Goal: Task Accomplishment & Management: Use online tool/utility

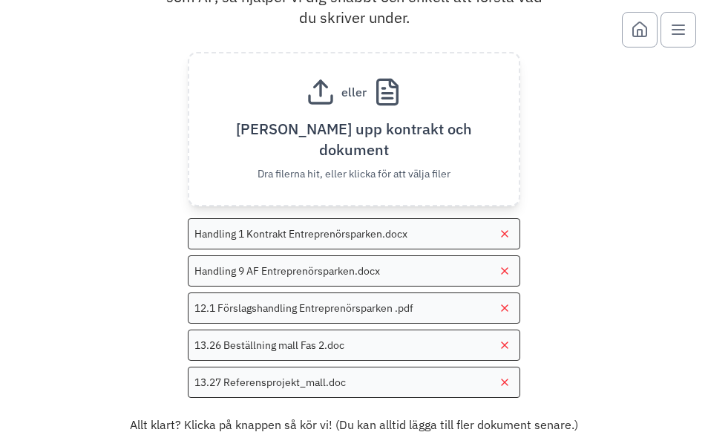
scroll to position [85, 0]
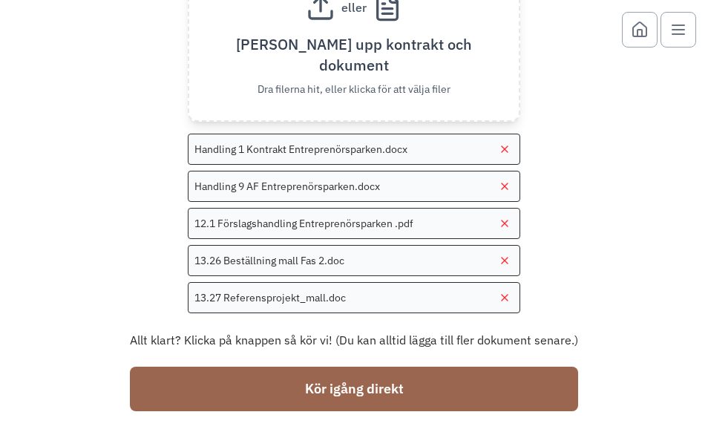
click at [422, 385] on button "Kör igång direkt" at bounding box center [354, 389] width 448 height 45
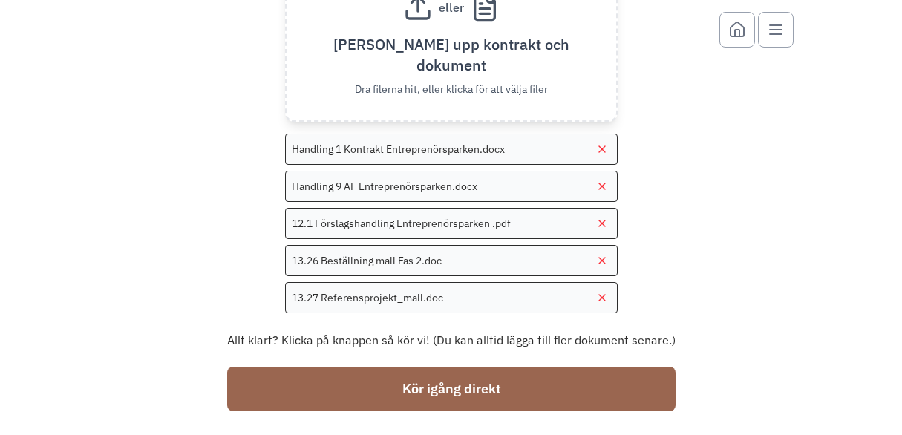
scroll to position [0, 0]
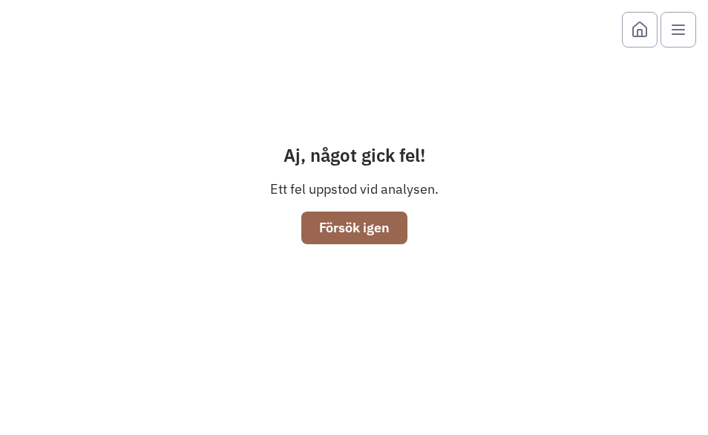
click at [376, 238] on button "Försök igen" at bounding box center [354, 228] width 106 height 33
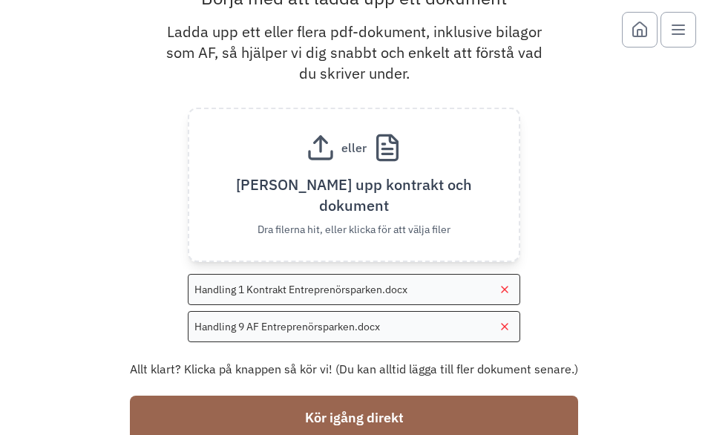
click at [396, 399] on button "Kör igång direkt" at bounding box center [354, 418] width 448 height 45
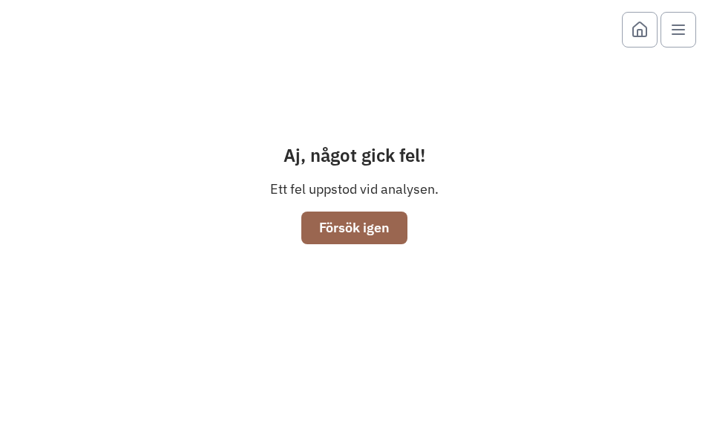
click at [315, 220] on button "Försök igen" at bounding box center [354, 228] width 106 height 33
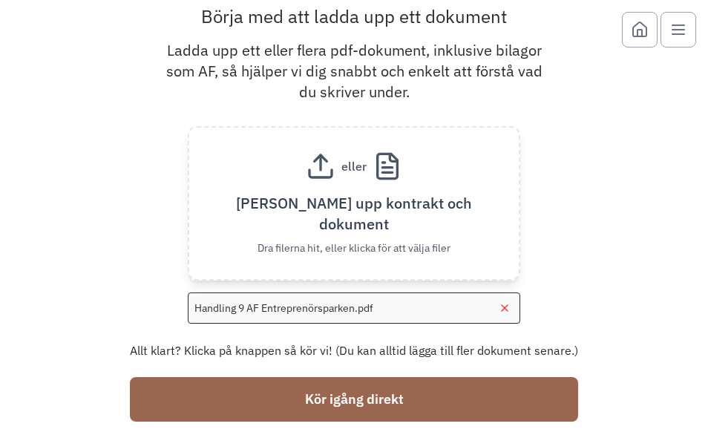
click at [405, 399] on button "Kör igång direkt" at bounding box center [354, 399] width 448 height 45
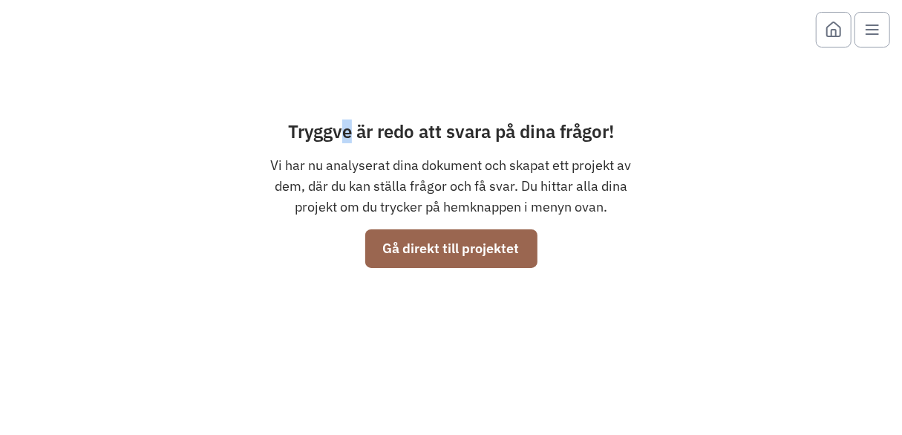
click at [347, 79] on div "Tryggve är redo att svara på dina frågor! Vi har nu analyserat dina dokument oc…" at bounding box center [451, 194] width 737 height 364
click at [431, 249] on button "Gå direkt till projektet" at bounding box center [451, 248] width 172 height 39
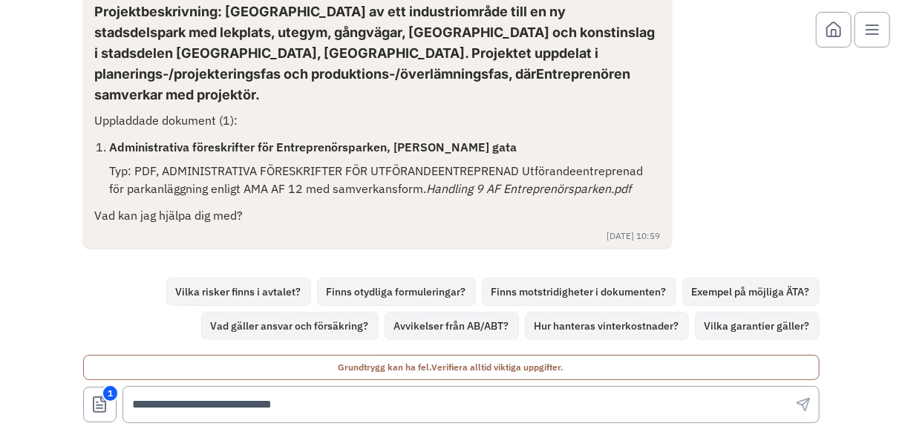
scroll to position [39, 0]
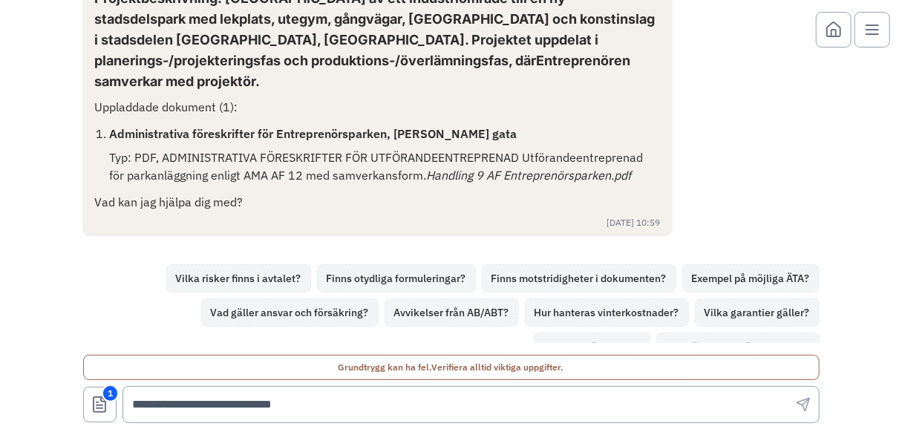
click at [94, 403] on icon "Visa dokument" at bounding box center [100, 405] width 18 height 18
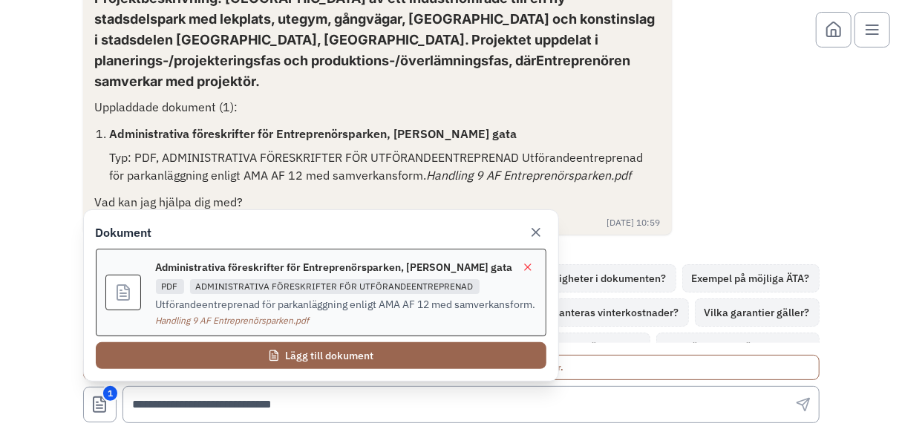
click at [282, 353] on button "Lägg till dokument" at bounding box center [321, 355] width 451 height 27
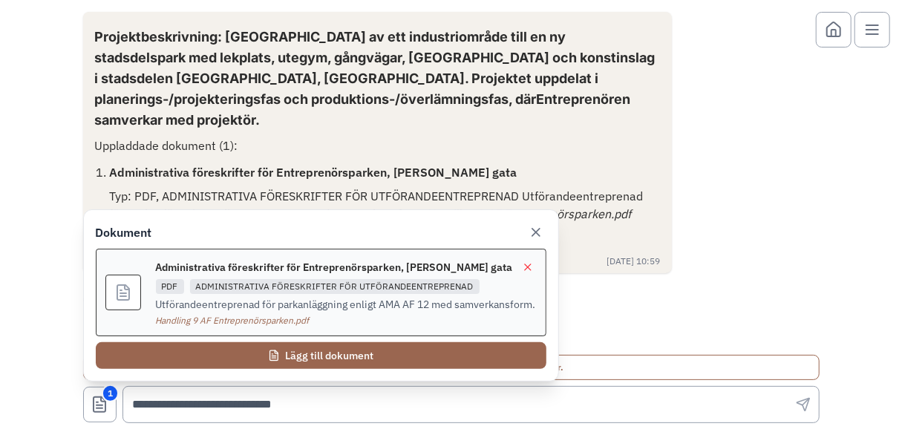
scroll to position [0, 0]
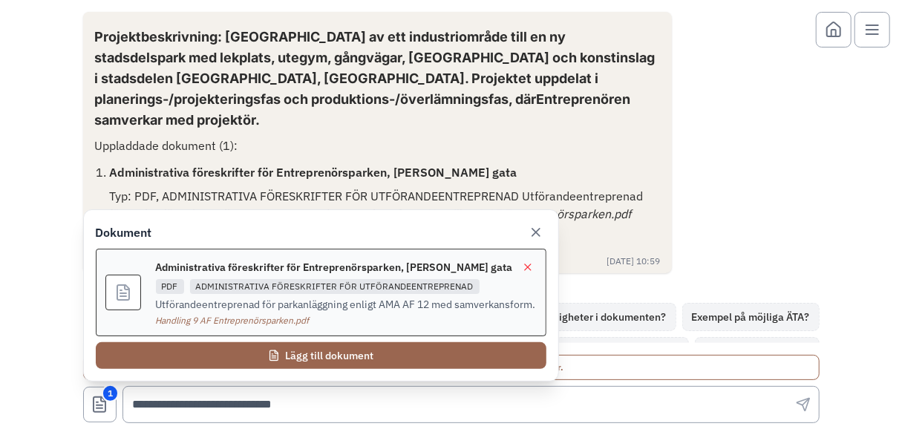
click at [98, 408] on icon "Visa dokument" at bounding box center [100, 408] width 6 height 0
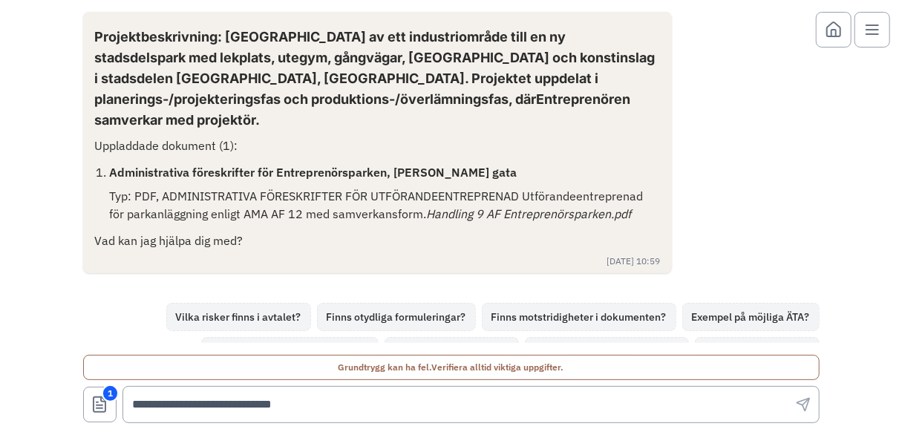
click at [98, 408] on icon "Visa dokument" at bounding box center [100, 408] width 6 height 0
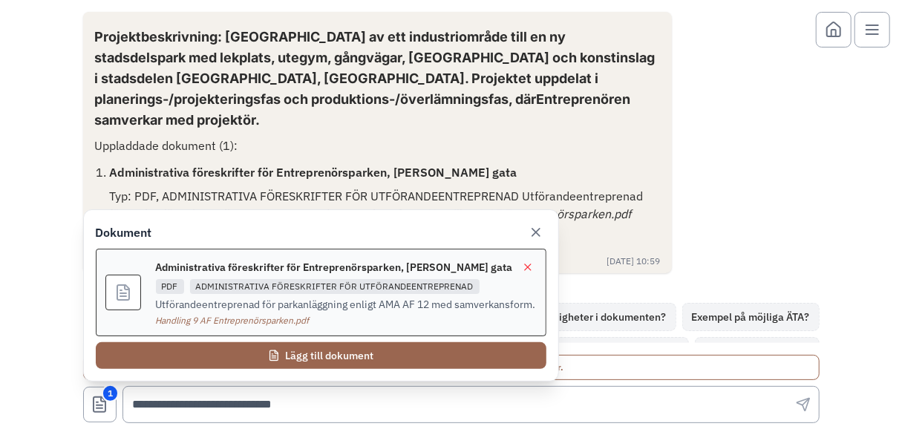
click at [322, 357] on button "Lägg till dokument" at bounding box center [321, 355] width 451 height 27
click at [532, 232] on icon at bounding box center [536, 232] width 15 height 15
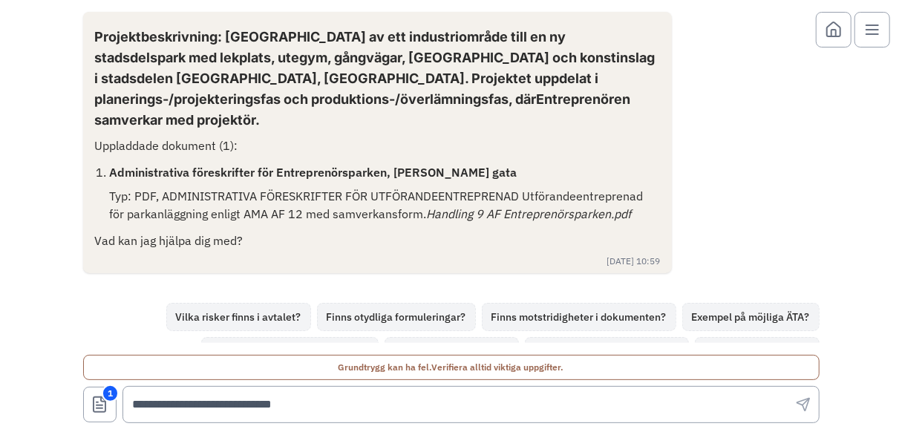
click at [97, 406] on icon "Visa dokument" at bounding box center [100, 405] width 18 height 18
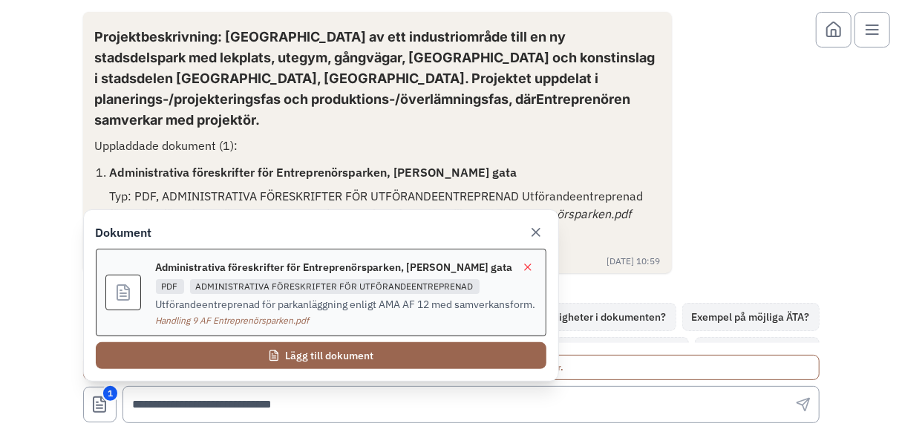
click at [356, 351] on button "Lägg till dokument" at bounding box center [321, 355] width 451 height 27
click at [348, 353] on button "Lägg till dokument" at bounding box center [321, 355] width 451 height 27
click at [65, 345] on div "Projektbeskrivning: [GEOGRAPHIC_DATA] av ett industriområde till en ny stadsdel…" at bounding box center [451, 217] width 902 height 435
click at [536, 231] on icon at bounding box center [535, 232] width 7 height 7
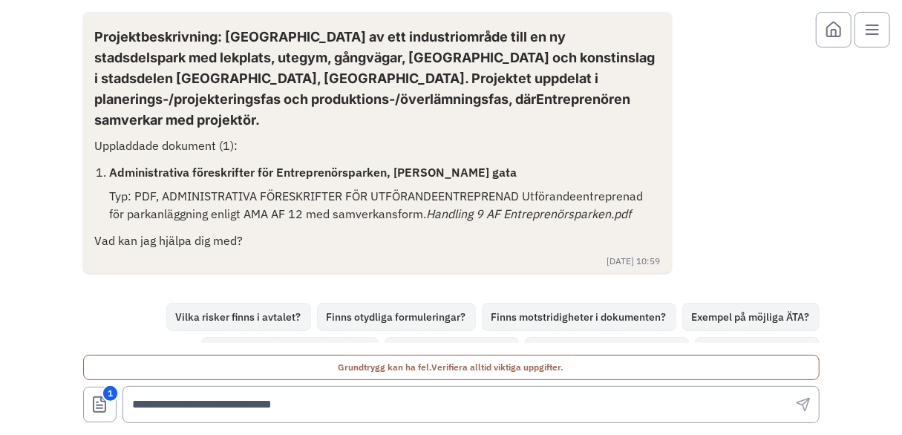
click at [835, 30] on icon at bounding box center [834, 33] width 4 height 7
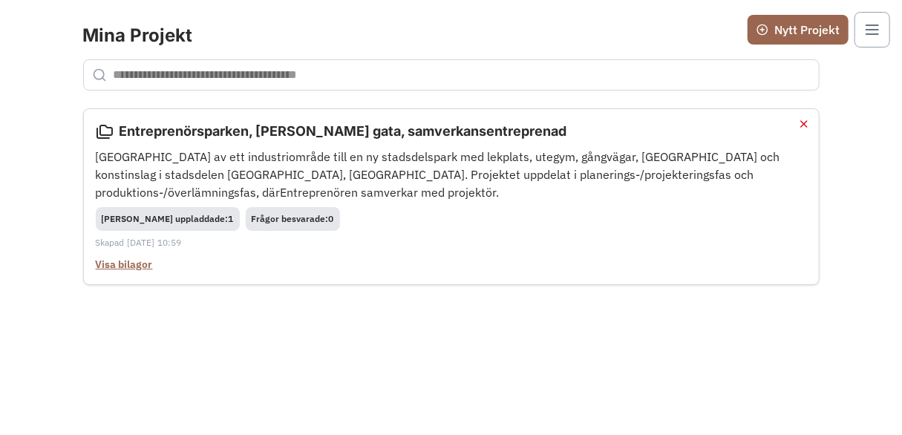
click at [125, 264] on button "Visa bilagor" at bounding box center [124, 264] width 57 height 15
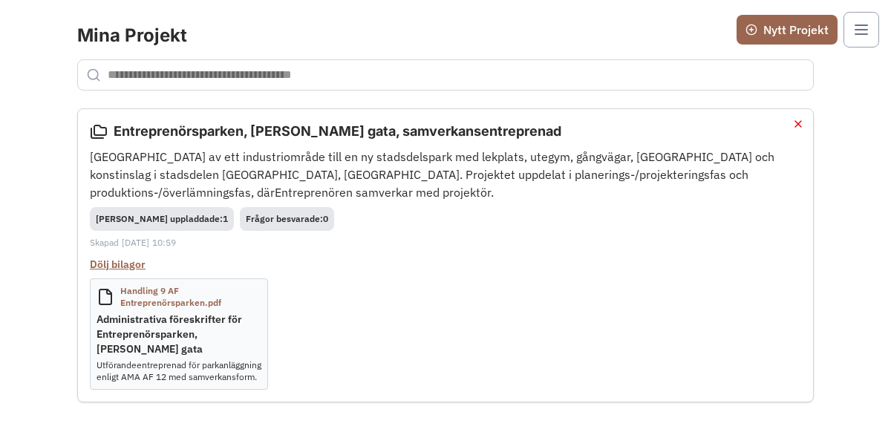
click at [147, 216] on span "Bilagor uppladdade: 1" at bounding box center [162, 218] width 132 height 11
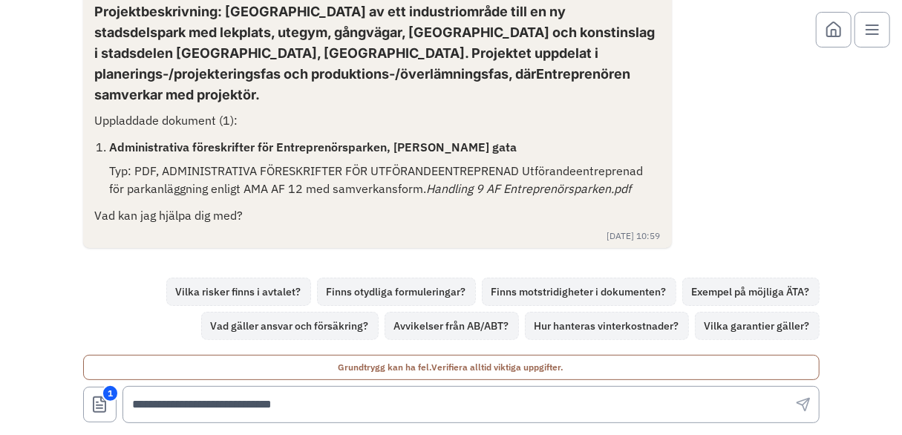
scroll to position [39, 0]
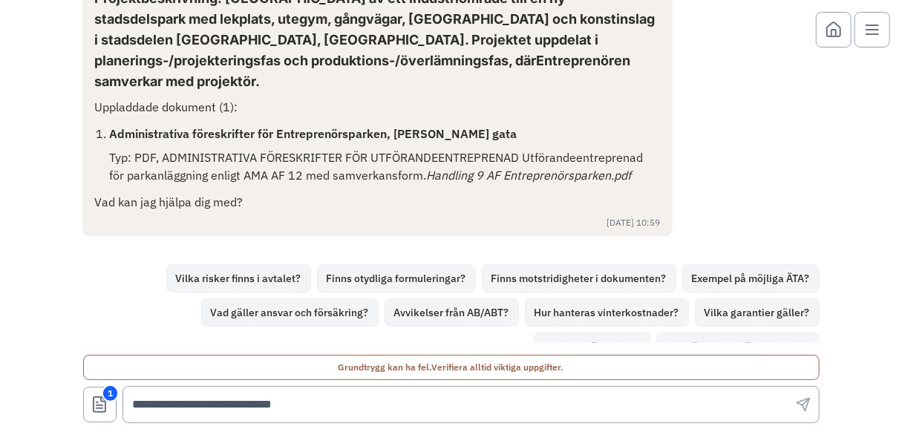
click at [89, 406] on button "1" at bounding box center [99, 405] width 33 height 36
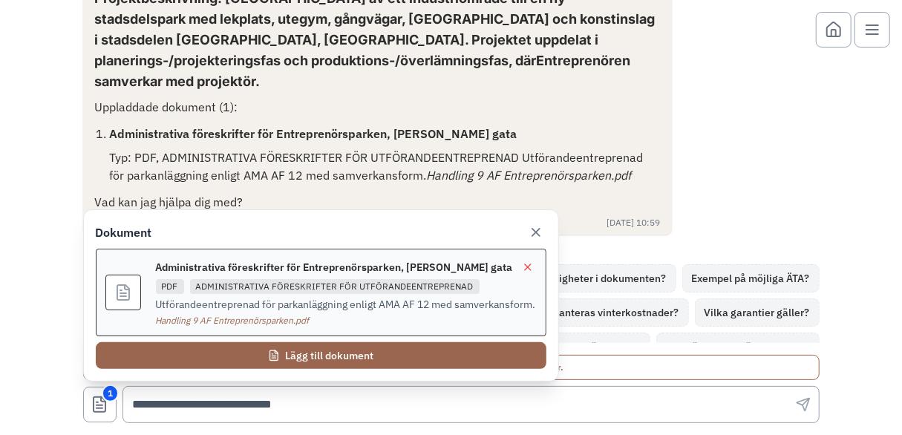
click at [134, 296] on div at bounding box center [123, 293] width 36 height 36
click at [252, 353] on button "Lägg till dokument" at bounding box center [321, 355] width 451 height 27
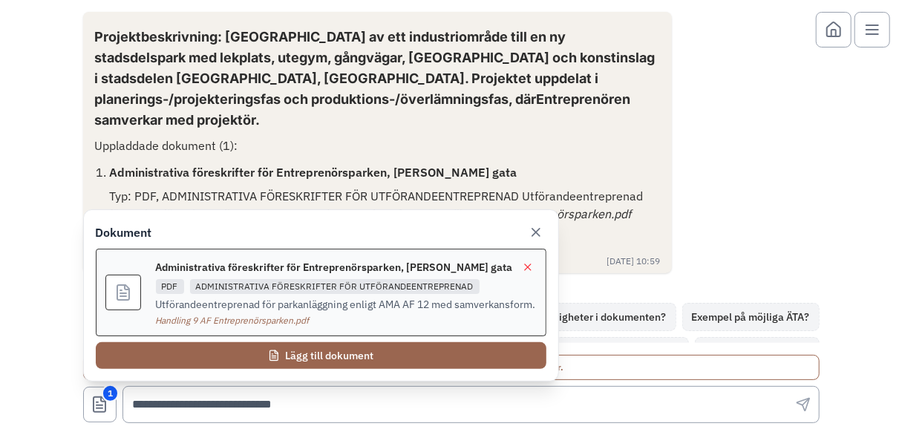
click at [539, 232] on icon at bounding box center [536, 232] width 15 height 15
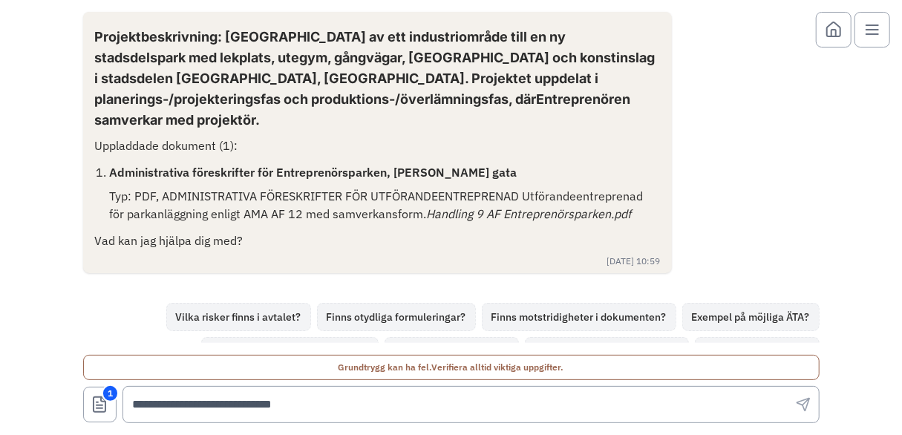
click at [838, 25] on icon at bounding box center [834, 30] width 18 height 18
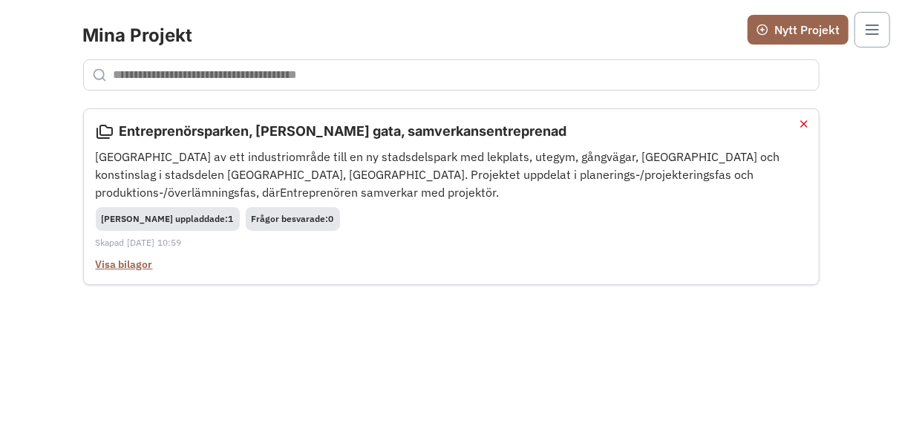
click at [816, 30] on div "Nytt Projekt" at bounding box center [798, 30] width 83 height 18
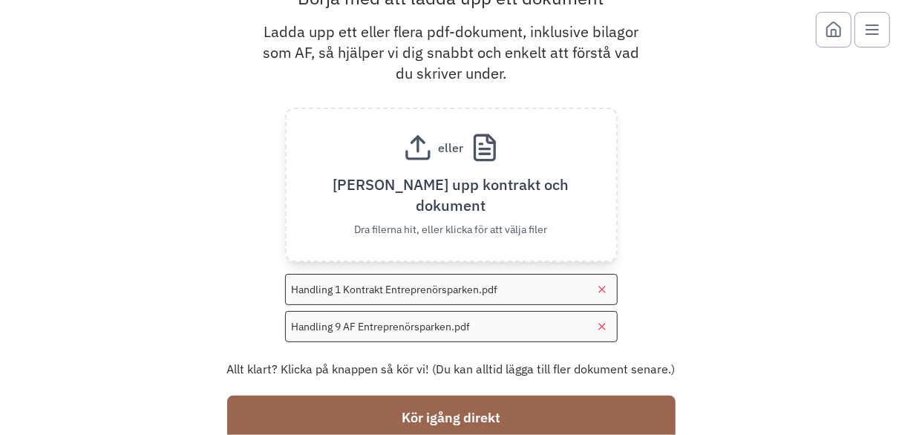
click at [471, 405] on button "Kör igång direkt" at bounding box center [451, 418] width 448 height 45
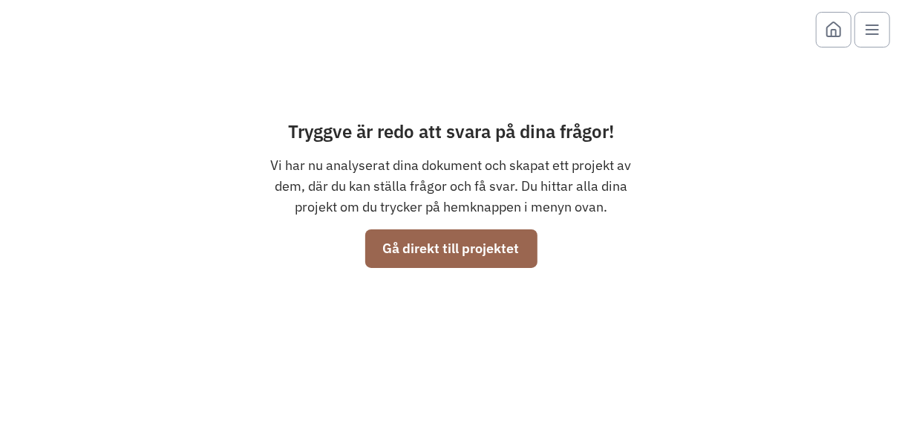
click at [414, 252] on button "Gå direkt till projektet" at bounding box center [451, 248] width 172 height 39
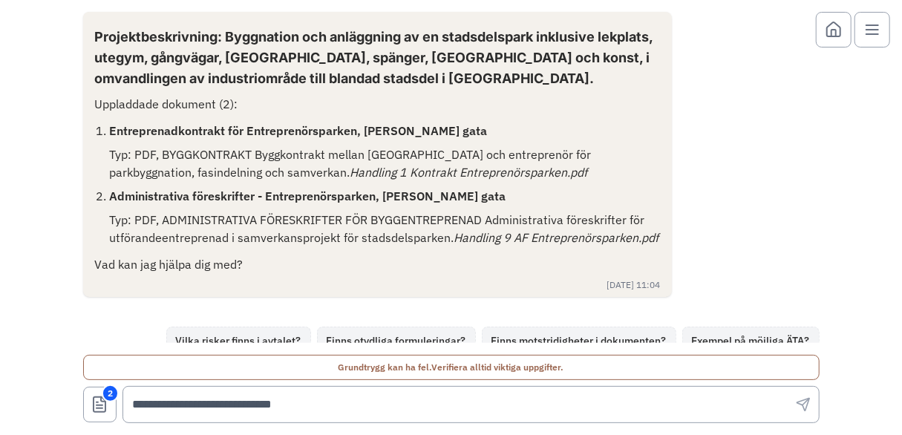
scroll to position [83, 0]
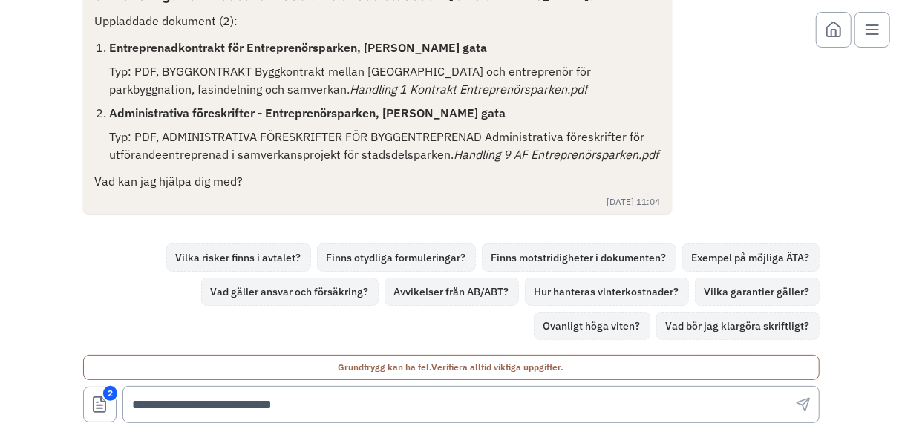
click at [253, 258] on button "Vilka risker finns i avtalet?" at bounding box center [238, 258] width 145 height 28
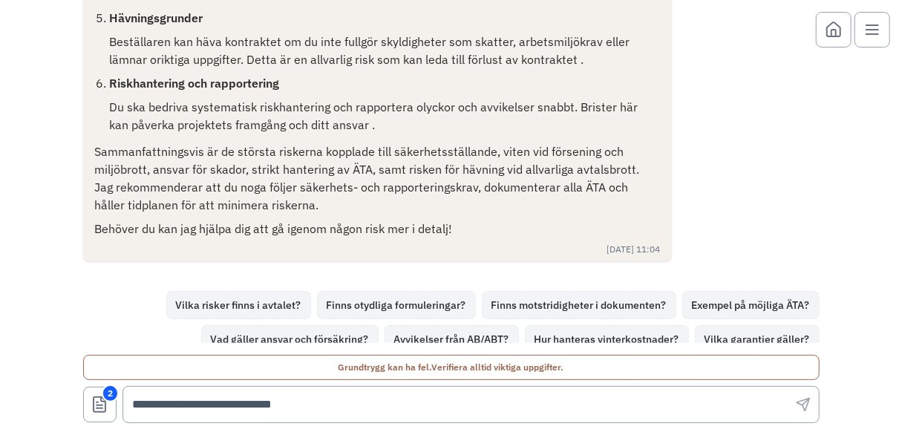
scroll to position [751, 0]
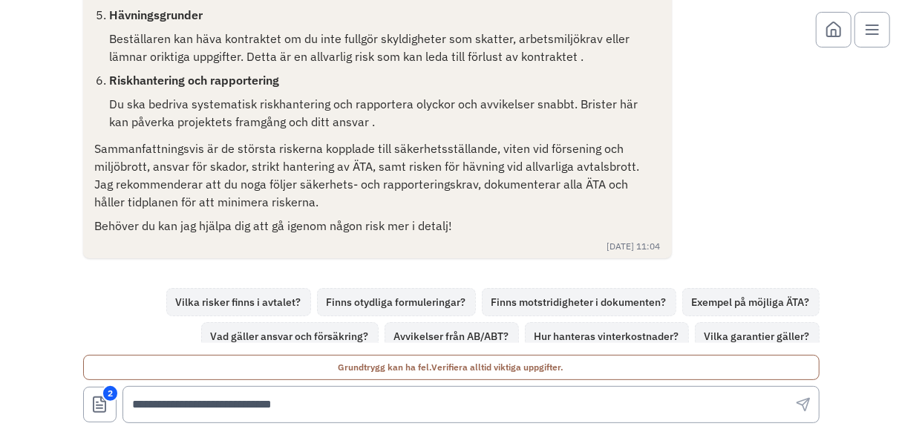
click at [711, 299] on button "Exempel på möjliga ÄTA?" at bounding box center [750, 302] width 137 height 28
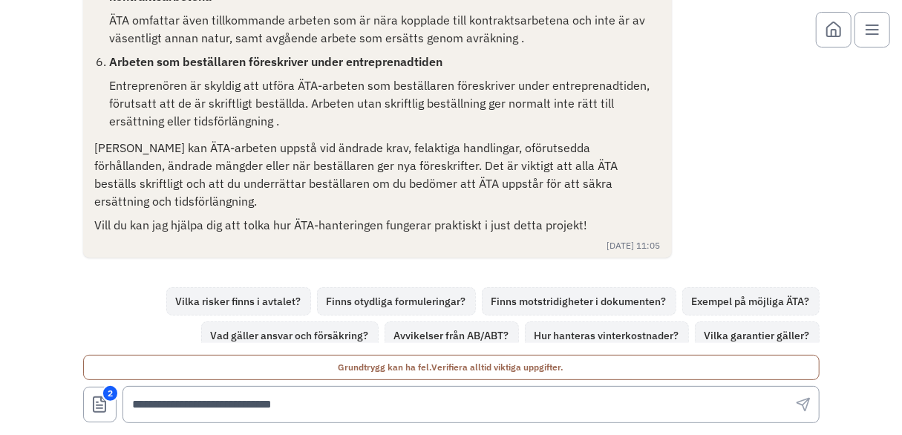
scroll to position [1527, 0]
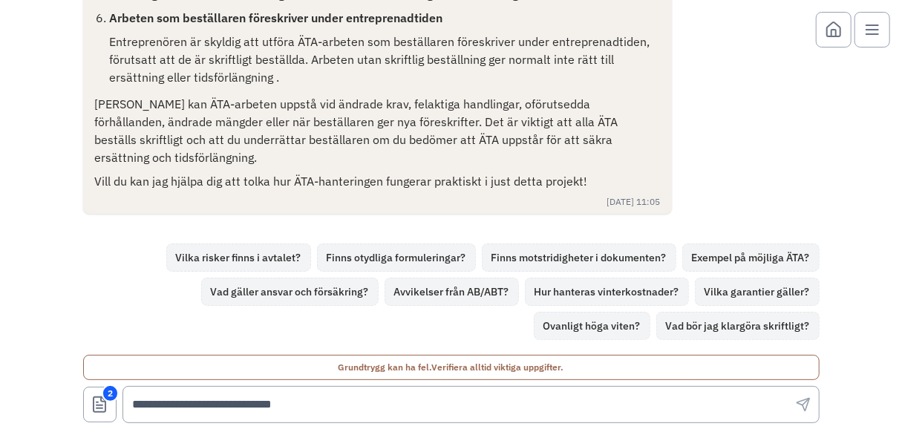
click at [374, 255] on button "Finns otydliga formuleringar?" at bounding box center [396, 258] width 159 height 28
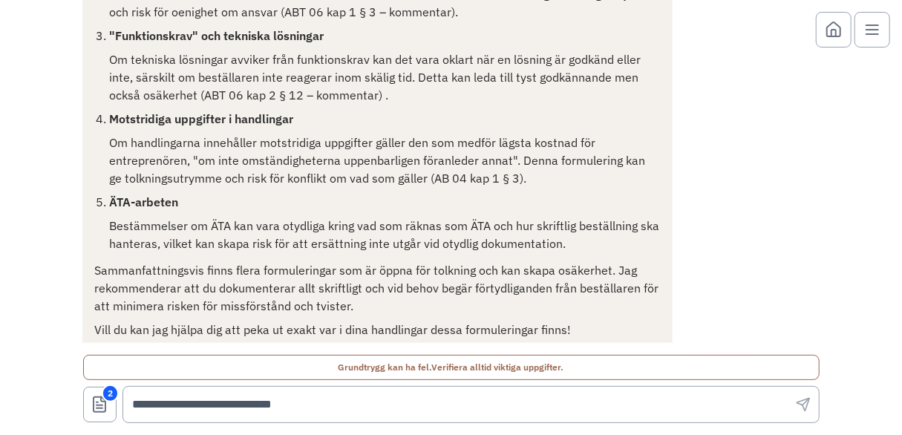
scroll to position [2174, 0]
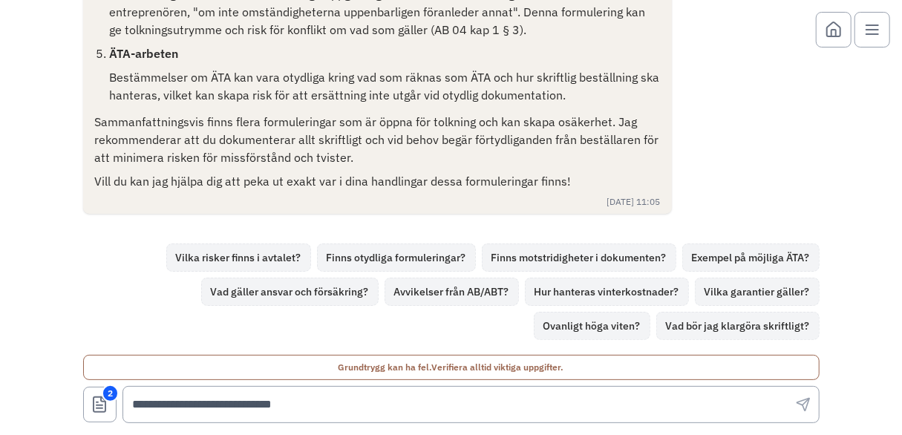
click at [526, 258] on button "Finns motstridigheter i dokumenten?" at bounding box center [579, 258] width 195 height 28
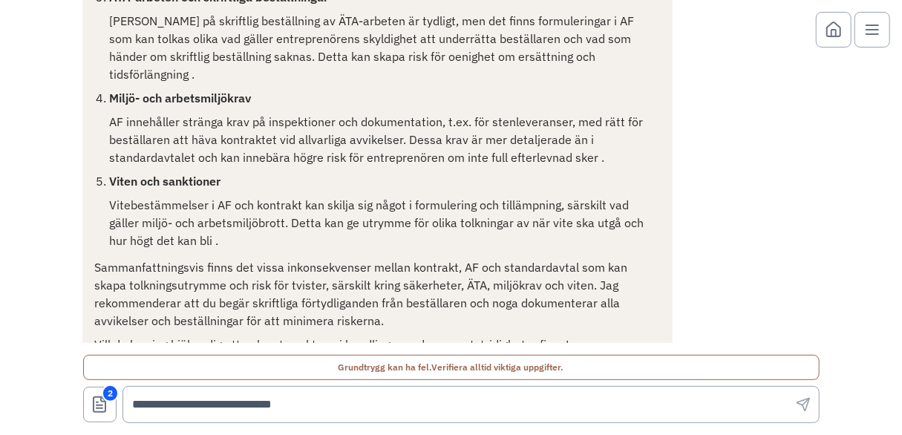
scroll to position [2893, 0]
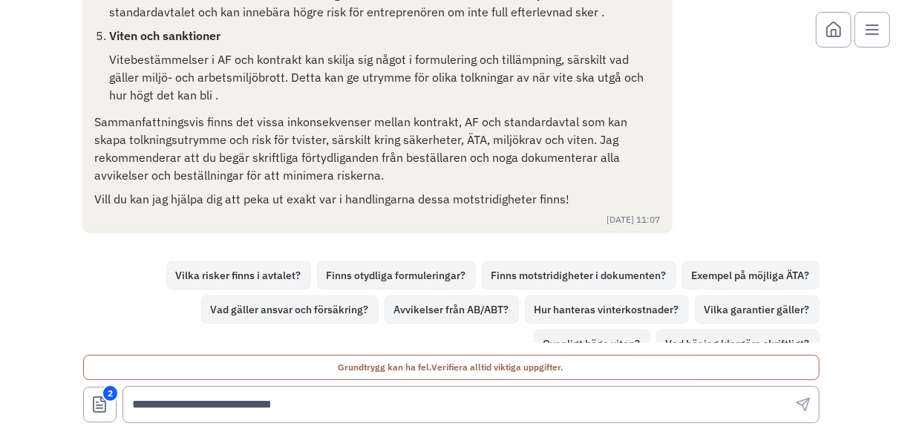
click at [385, 296] on button "Avvikelser från AB/ABT?" at bounding box center [452, 310] width 134 height 28
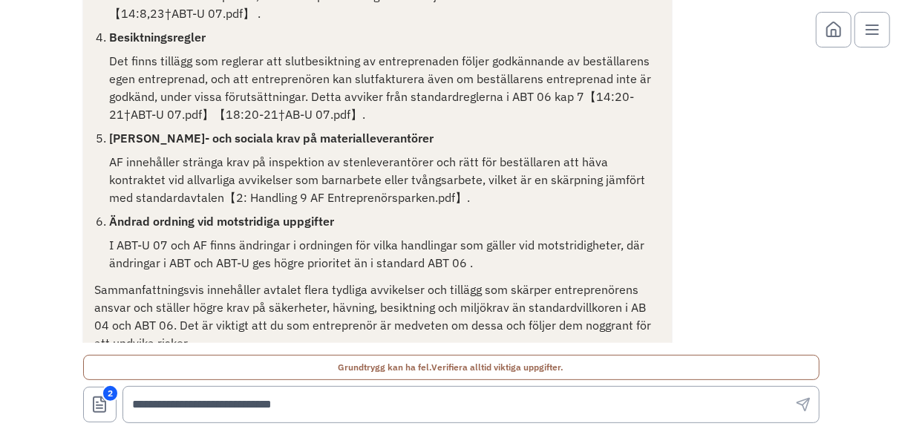
scroll to position [3576, 0]
